Goal: Check status

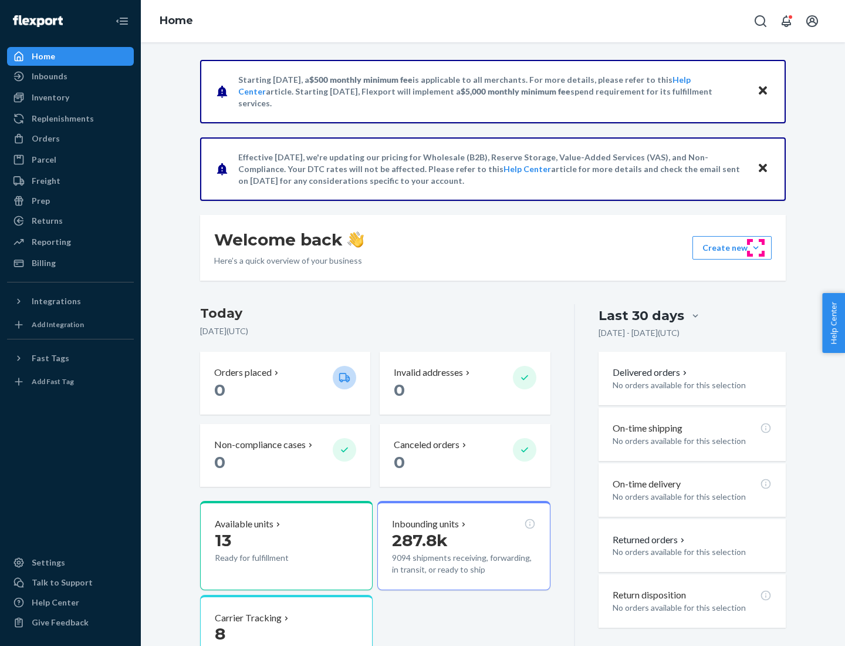
click at [756, 248] on button "Create new Create new inbound Create new order Create new product" at bounding box center [731, 247] width 79 height 23
click at [49, 76] on div "Inbounds" at bounding box center [50, 76] width 36 height 12
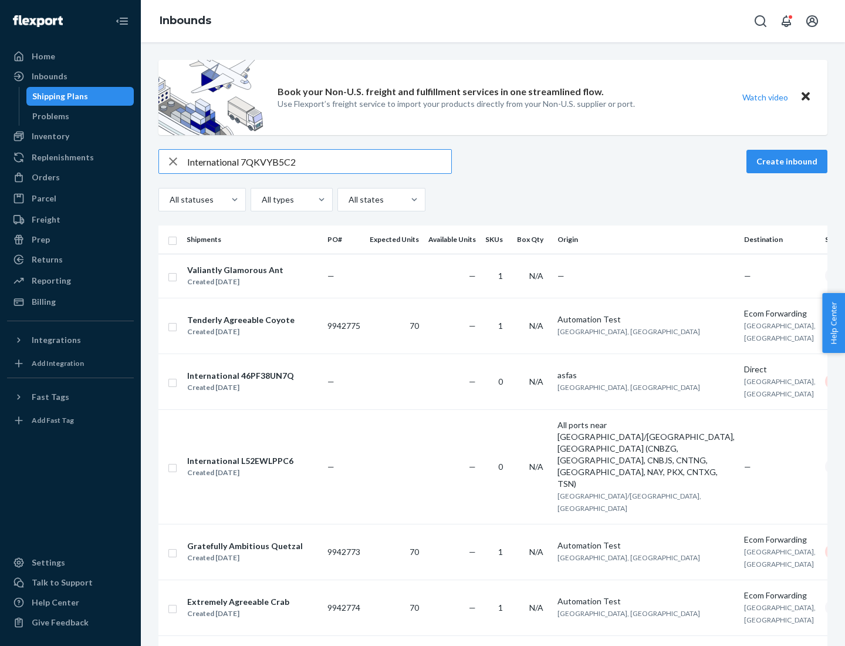
type input "International 7QKVYB5C29"
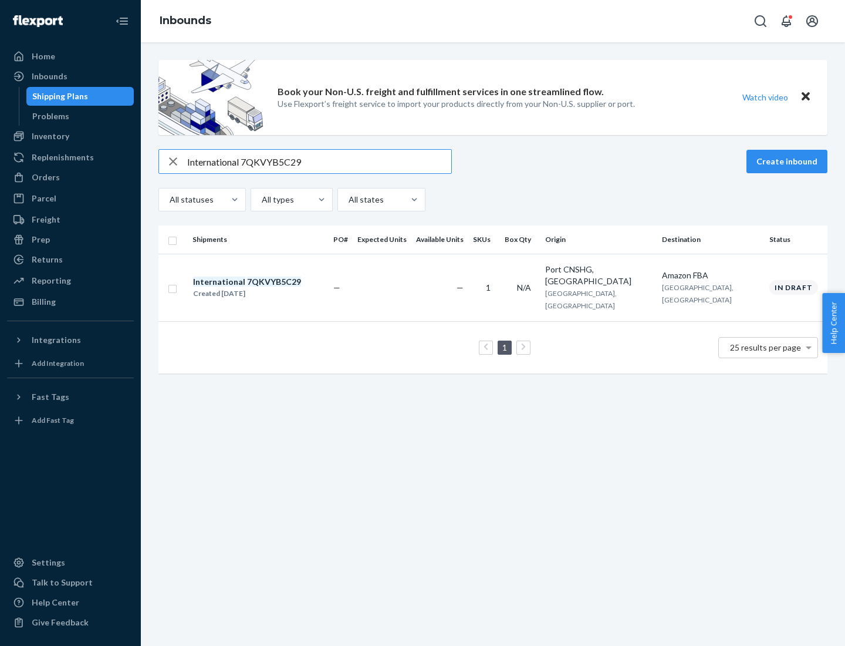
click at [267, 288] on div "Created [DATE]" at bounding box center [247, 294] width 108 height 12
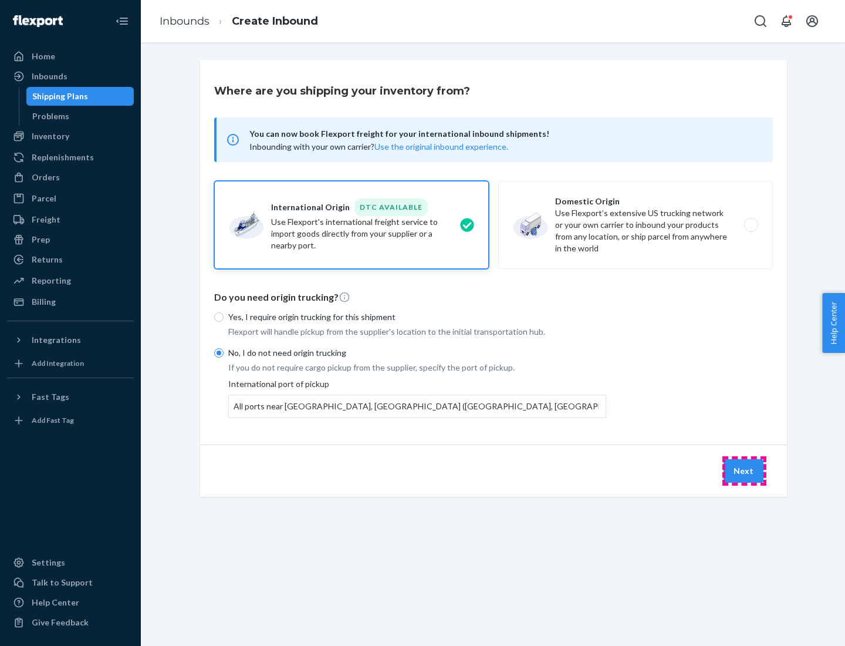
click at [744, 470] on button "Next" at bounding box center [744, 470] width 40 height 23
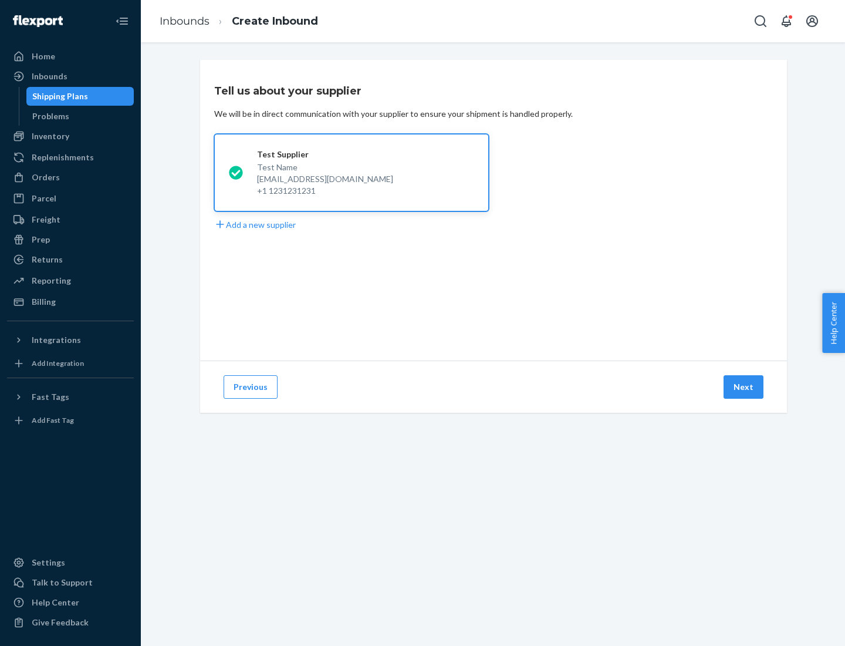
click at [744, 387] on button "Next" at bounding box center [744, 386] width 40 height 23
